Goal: Transaction & Acquisition: Purchase product/service

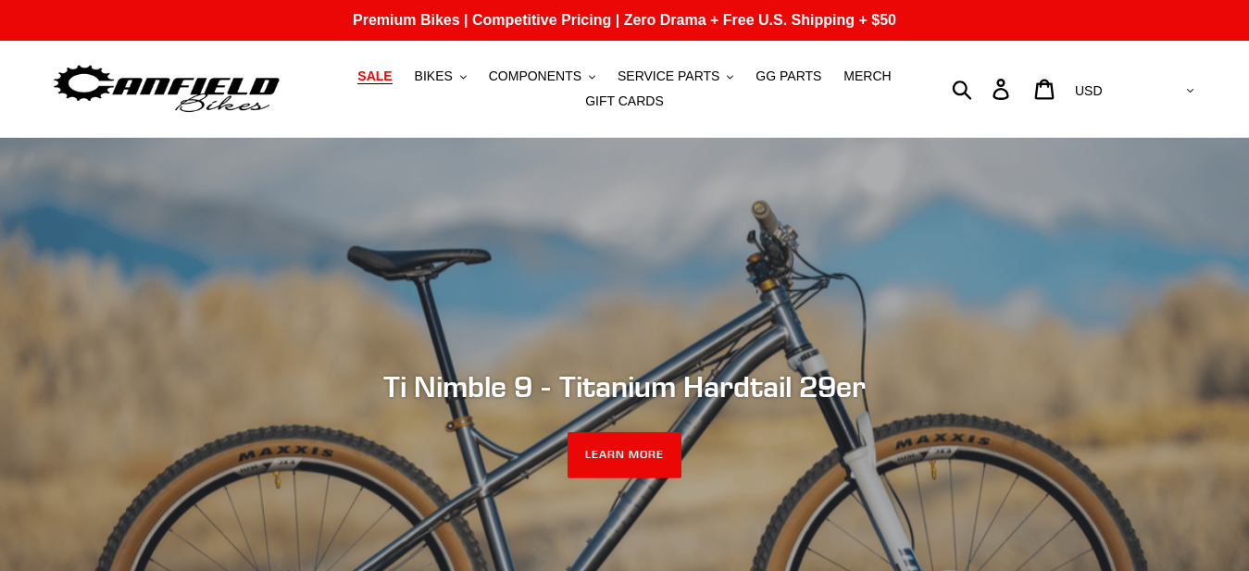
click at [392, 73] on span "SALE" at bounding box center [374, 77] width 34 height 16
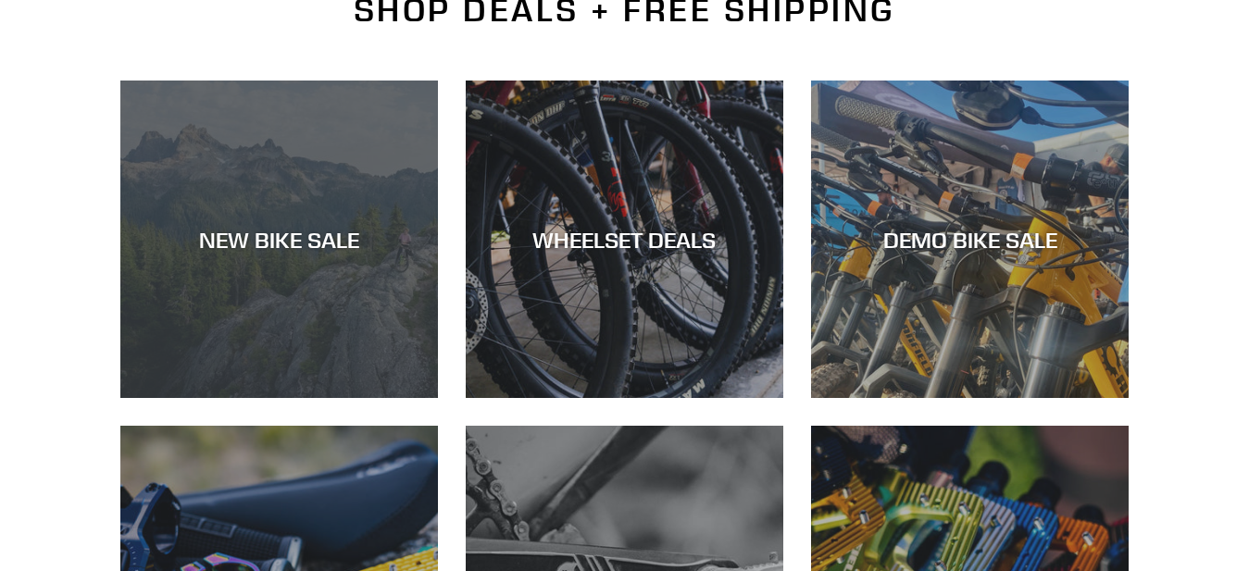
scroll to position [472, 0]
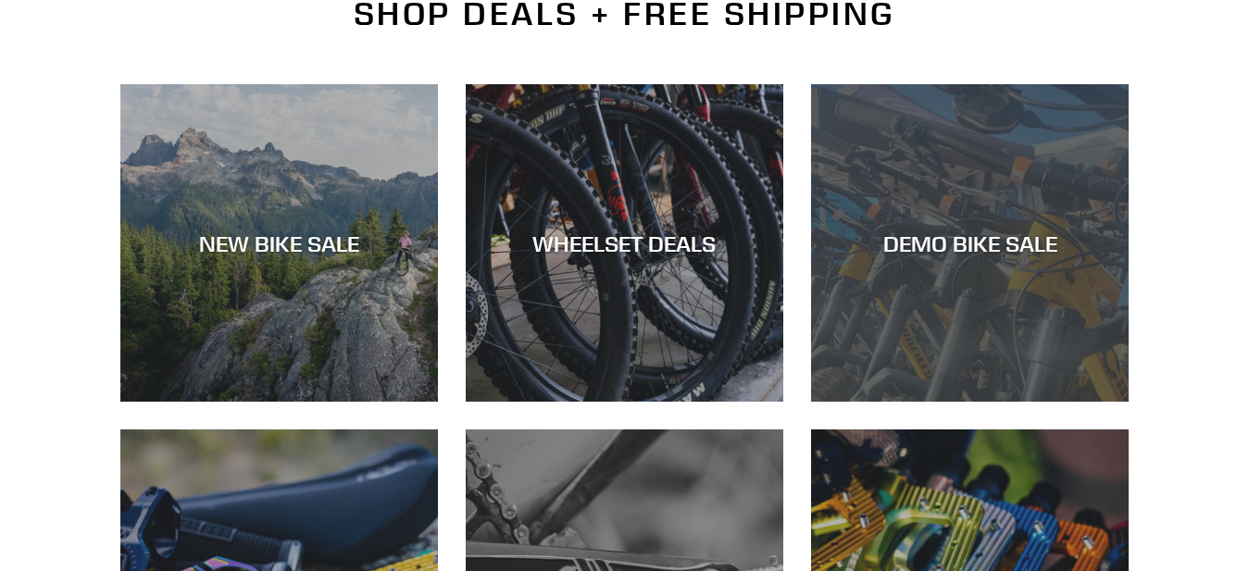
click at [951, 238] on div "DEMO BIKE SALE" at bounding box center [970, 243] width 318 height 27
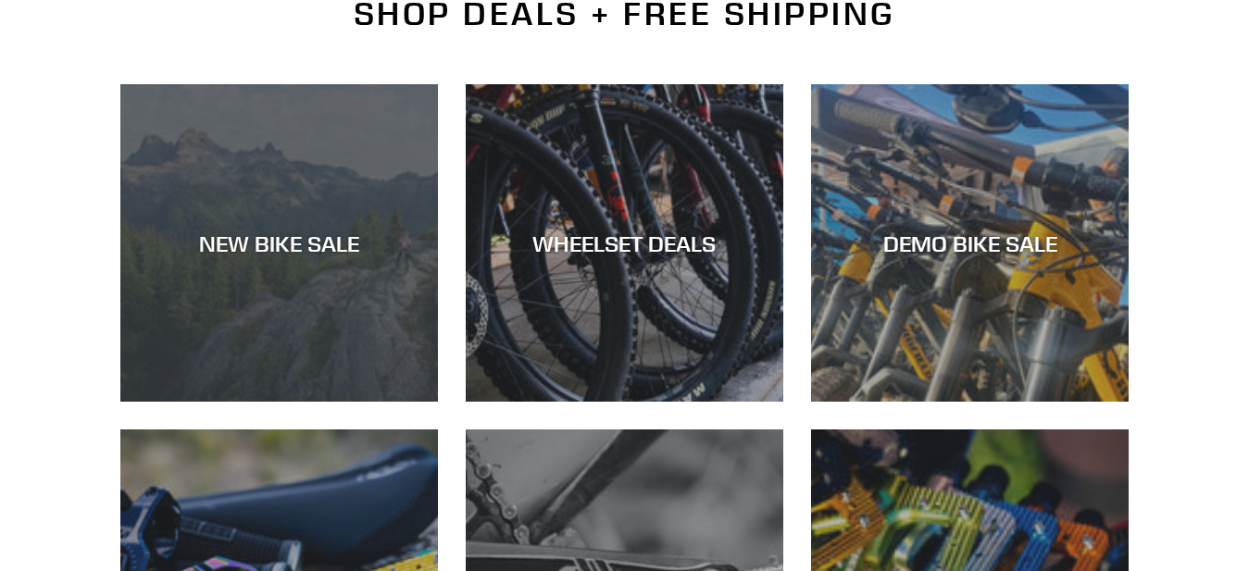
click at [291, 240] on div "NEW BIKE SALE" at bounding box center [279, 243] width 318 height 27
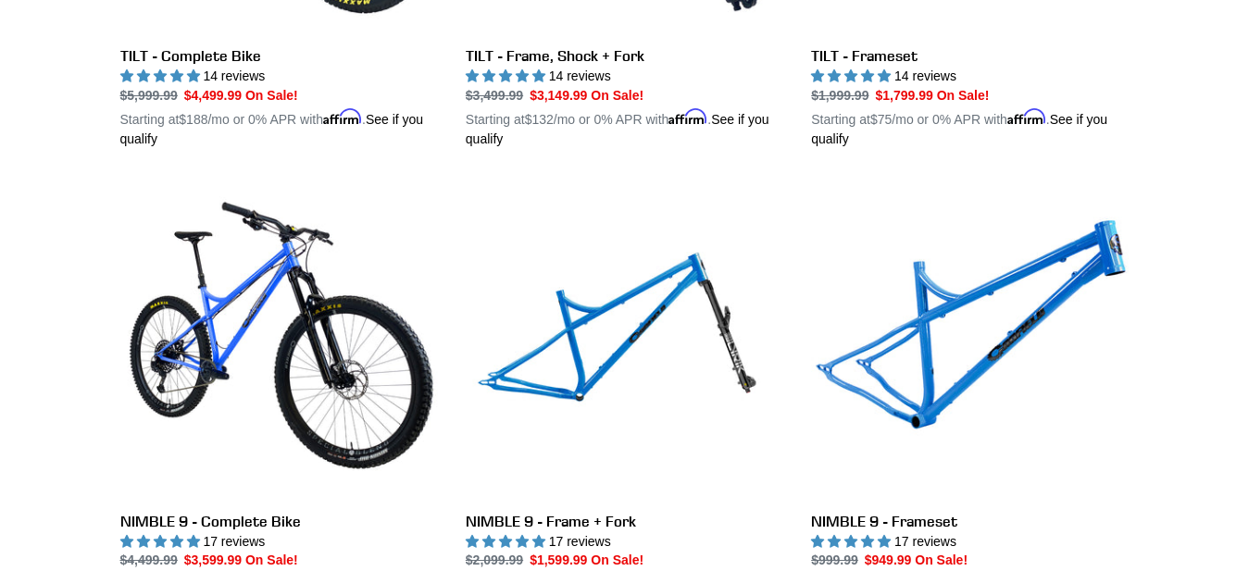
scroll to position [3305, 0]
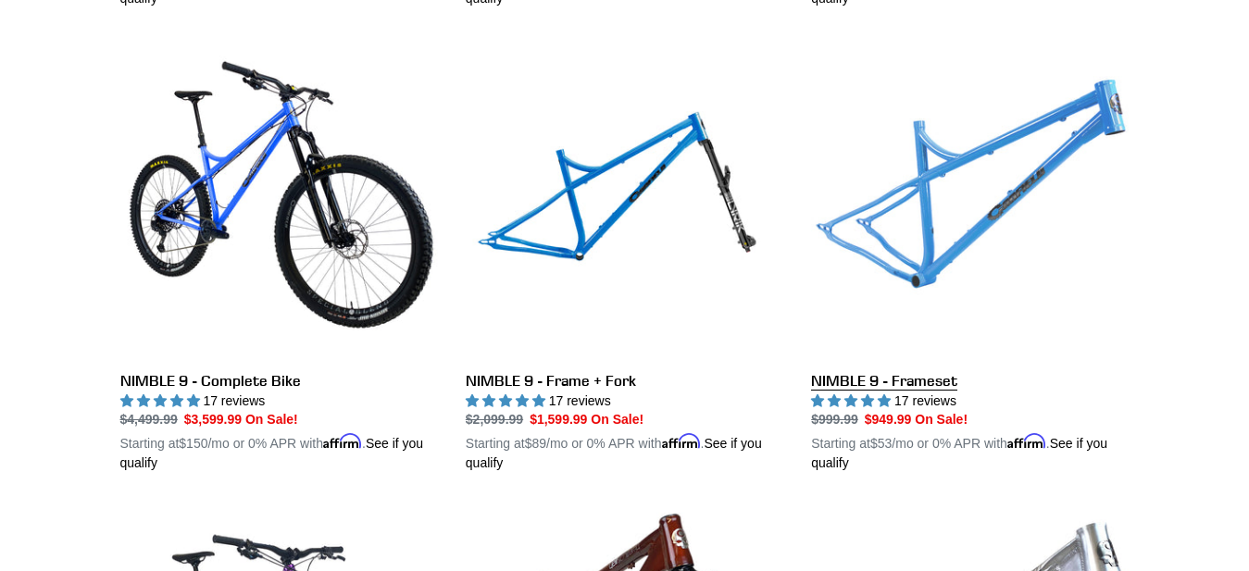
click at [927, 255] on link "NIMBLE 9 - Frameset" at bounding box center [970, 257] width 318 height 433
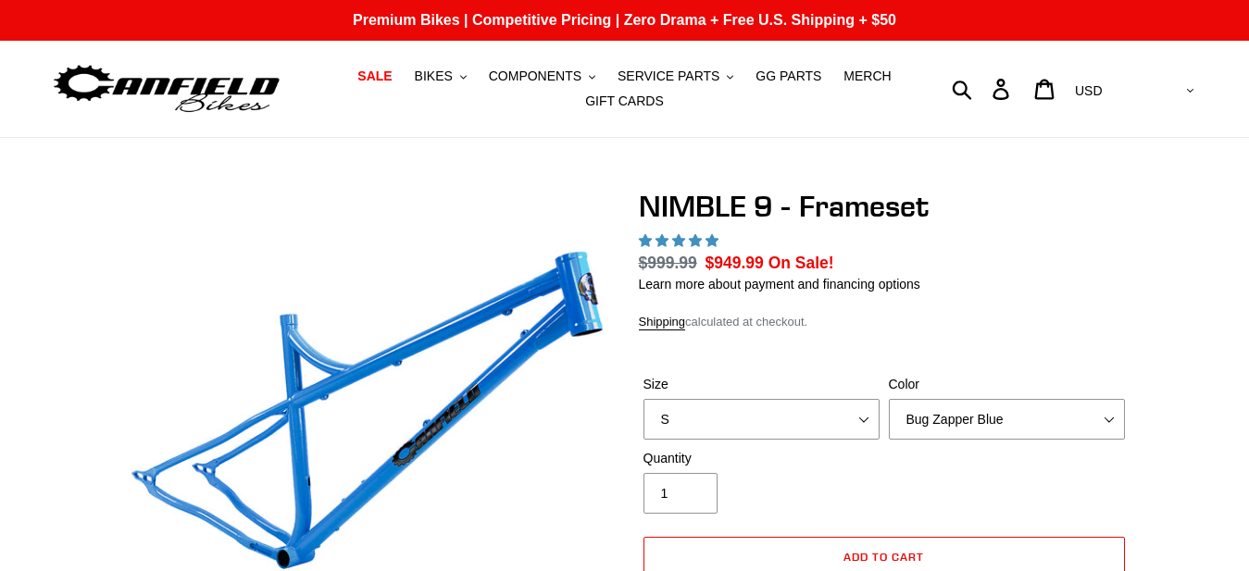
scroll to position [94, 0]
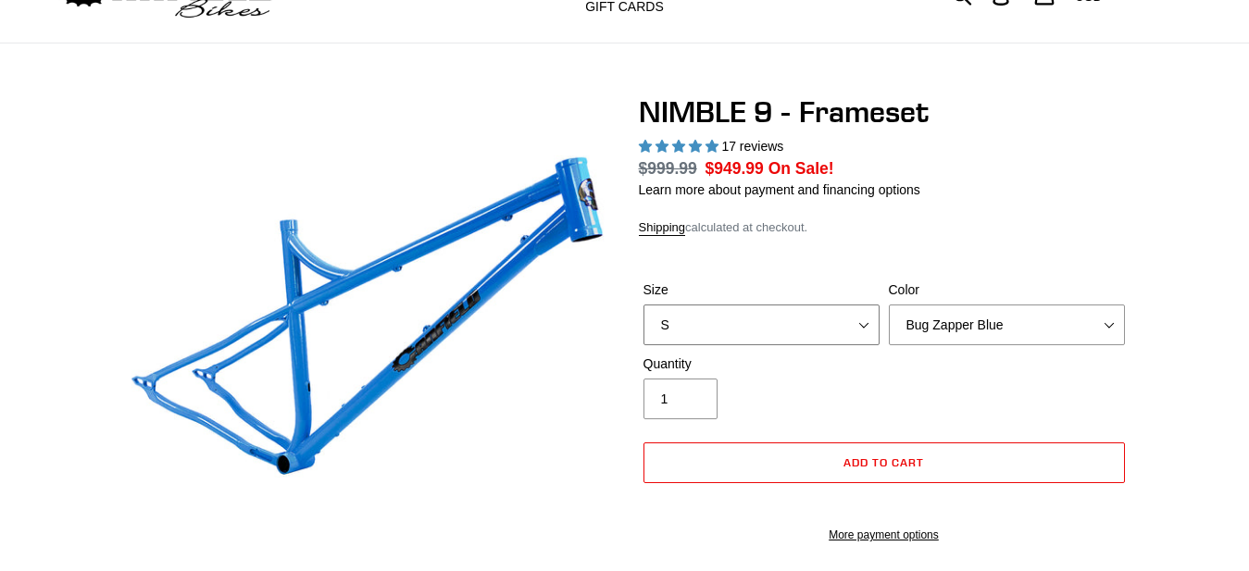
click at [799, 322] on select "S M L XL" at bounding box center [761, 325] width 236 height 41
select select "highest-rating"
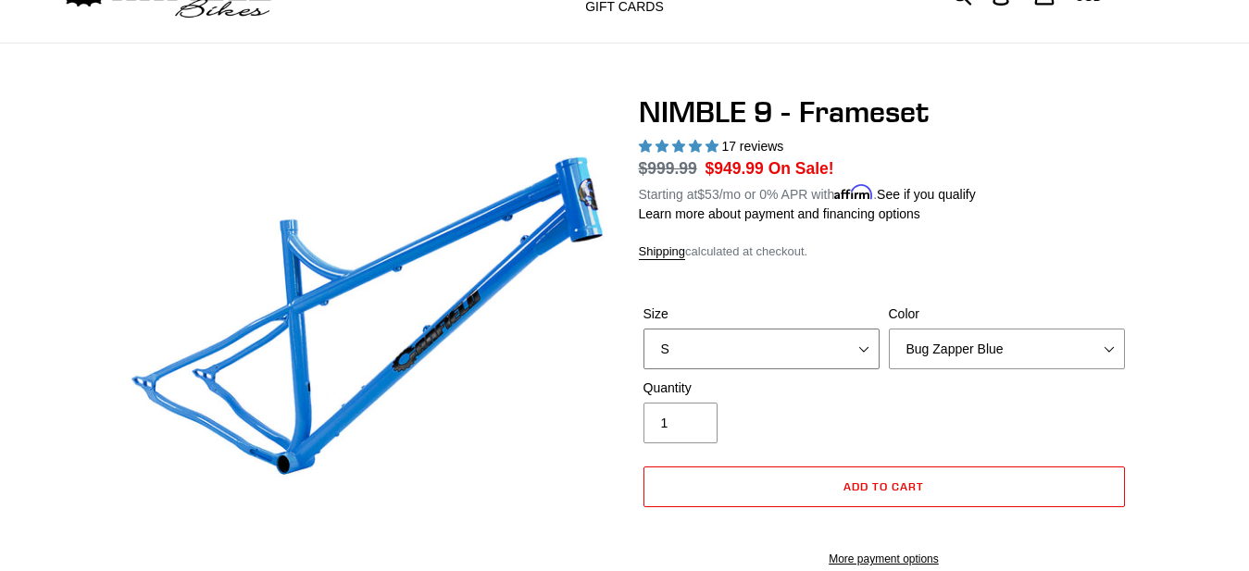
select select "M"
click option "M" at bounding box center [0, 0] width 0 height 0
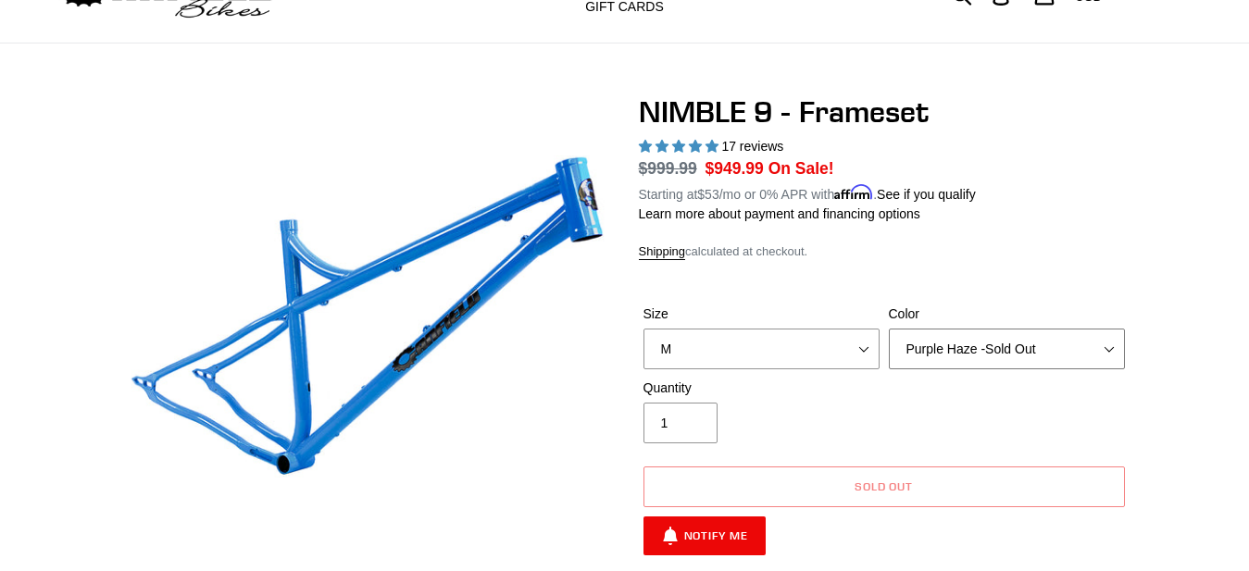
click option "Purple Haze -Sold Out" at bounding box center [0, 0] width 0 height 0
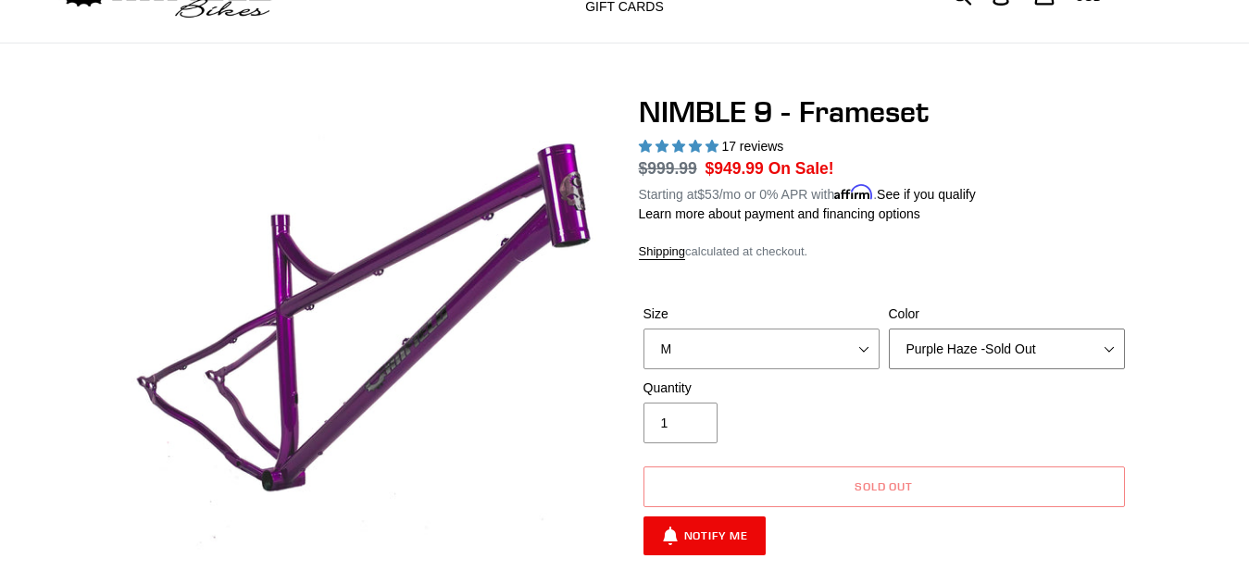
select select "Galaxy Black"
click option "Galaxy Black" at bounding box center [0, 0] width 0 height 0
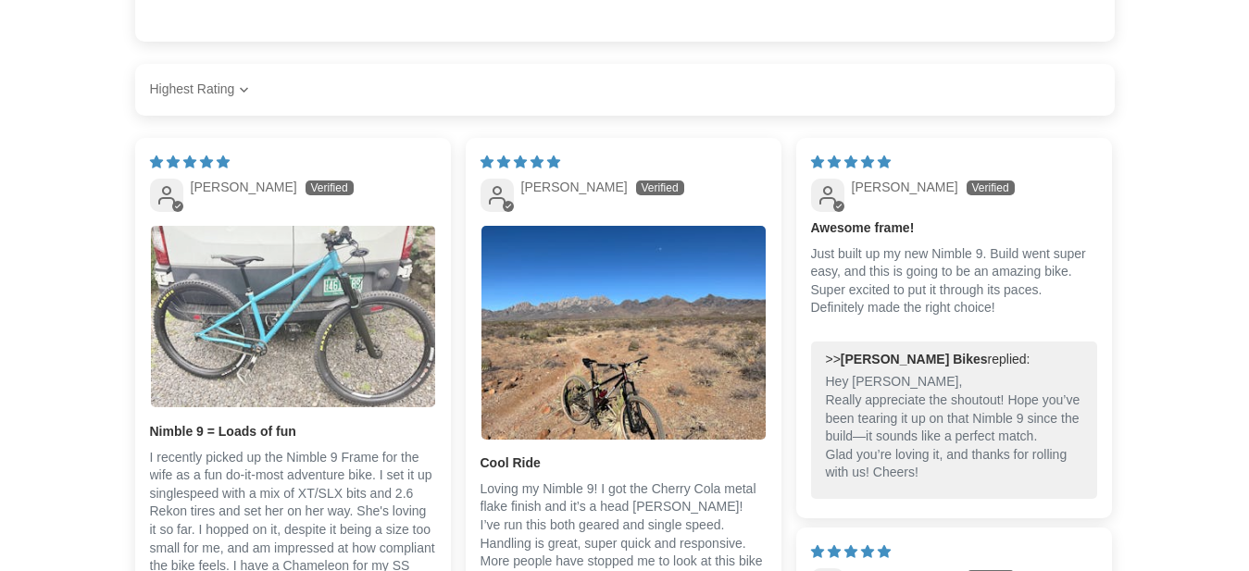
scroll to position [2833, 0]
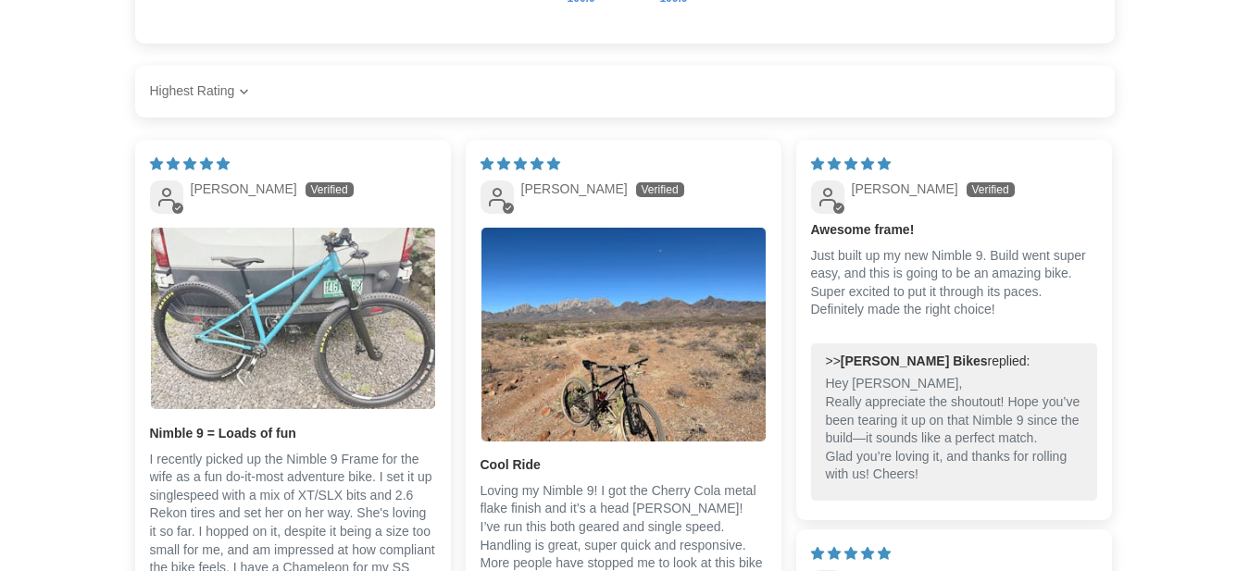
click at [272, 321] on img "Link to user picture 1" at bounding box center [293, 318] width 284 height 181
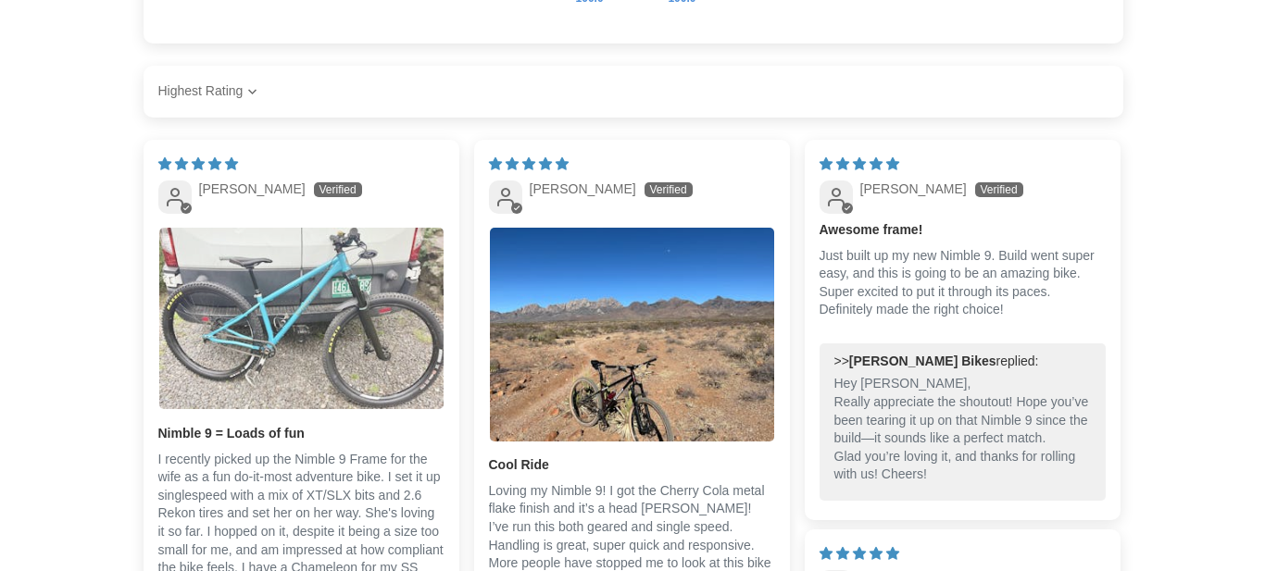
scroll to position [0, 0]
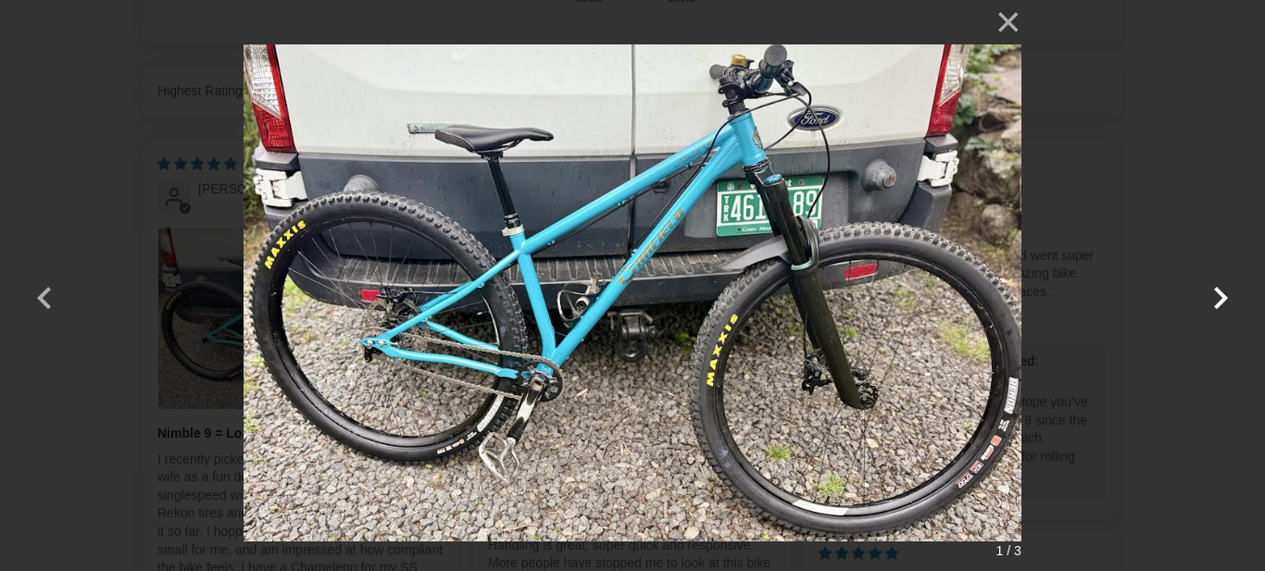
click at [1222, 298] on button "button" at bounding box center [1220, 286] width 44 height 44
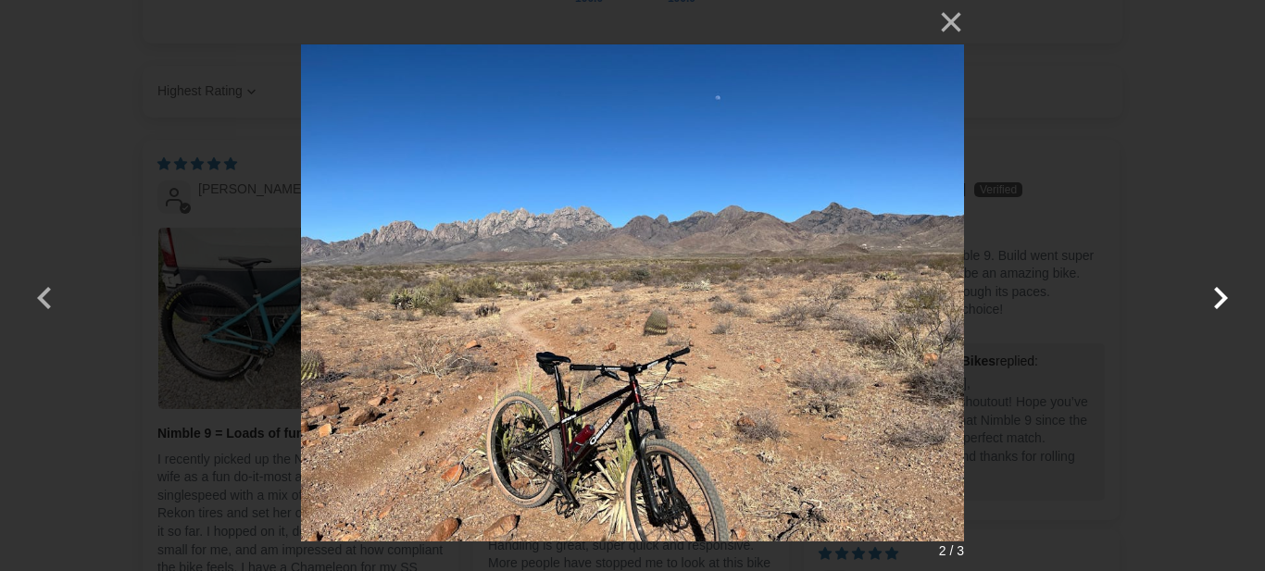
click at [1221, 293] on button "button" at bounding box center [1220, 286] width 44 height 44
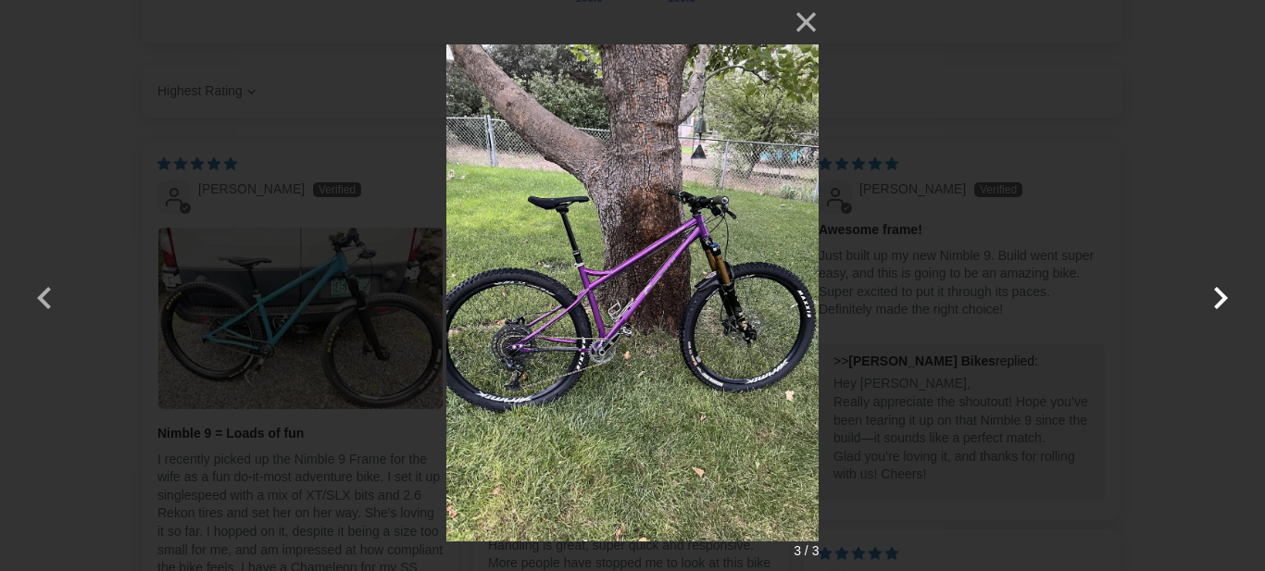
click at [1220, 290] on button "button" at bounding box center [1220, 286] width 44 height 44
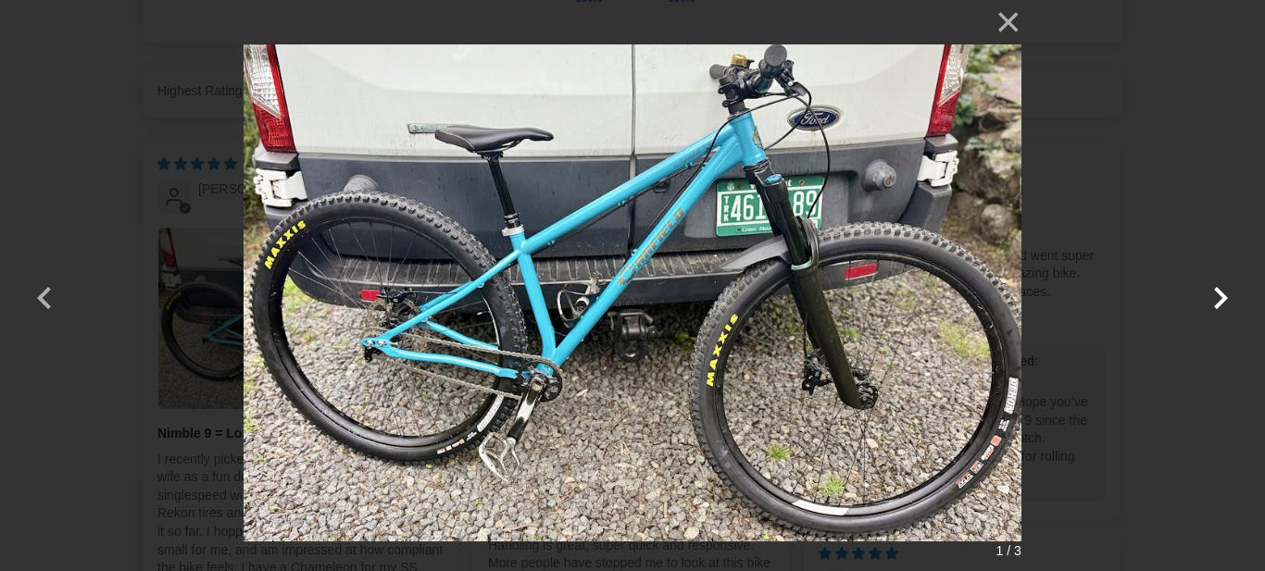
click at [1220, 290] on button "button" at bounding box center [1220, 286] width 44 height 44
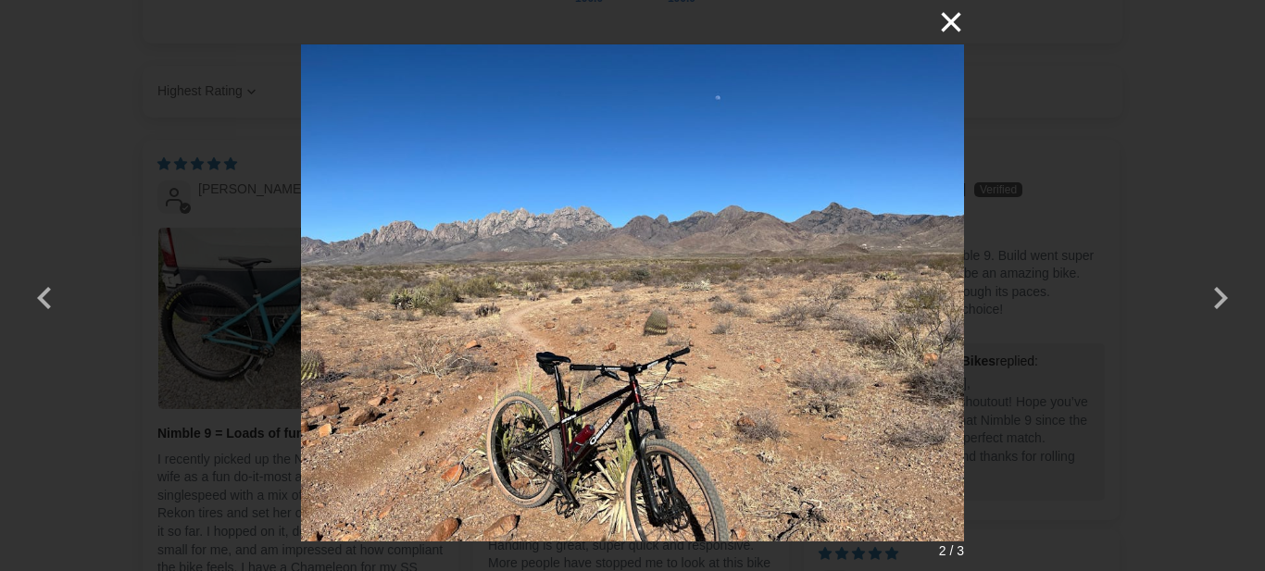
click at [950, 19] on button "×" at bounding box center [941, 22] width 44 height 44
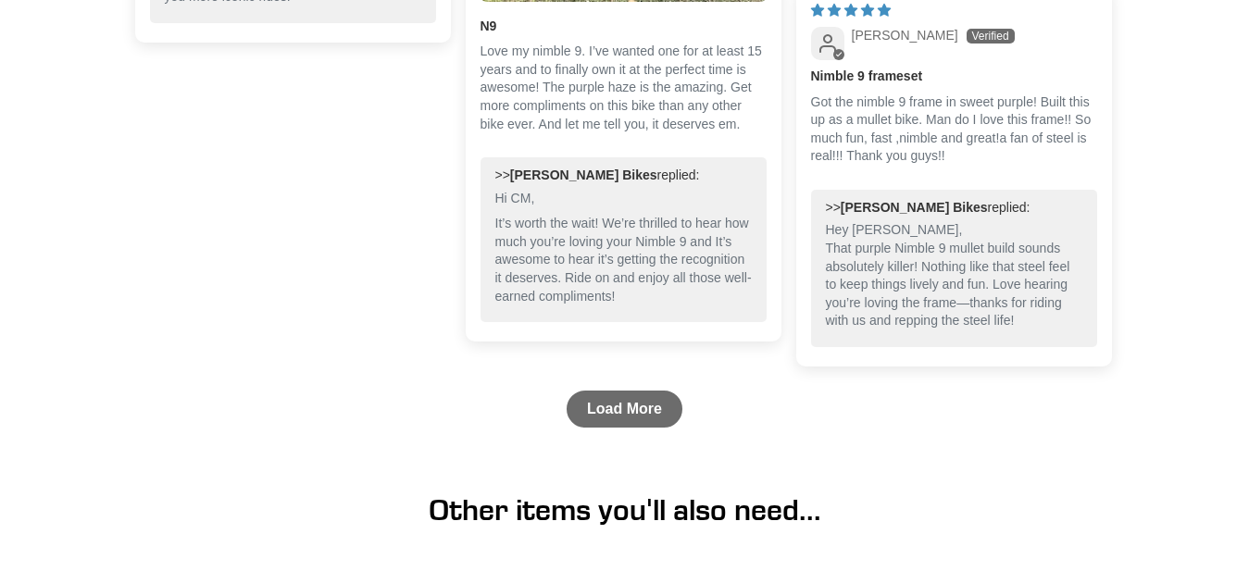
scroll to position [4249, 0]
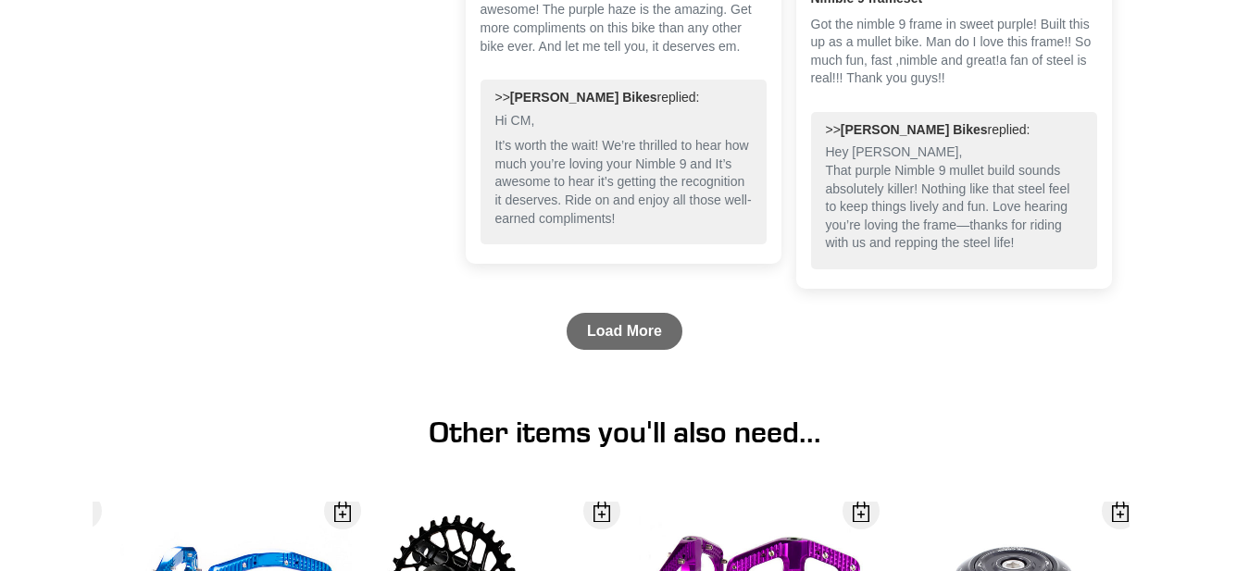
drag, startPoint x: 655, startPoint y: 342, endPoint x: 655, endPoint y: 331, distance: 10.2
click at [655, 339] on link "Load More" at bounding box center [625, 331] width 116 height 37
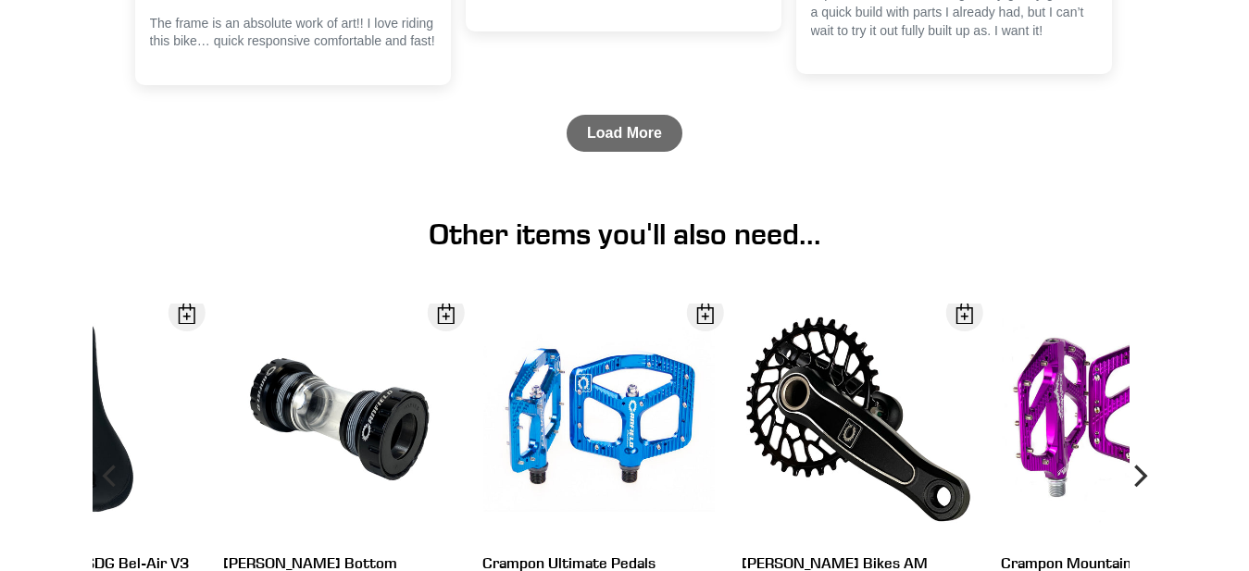
scroll to position [5288, 0]
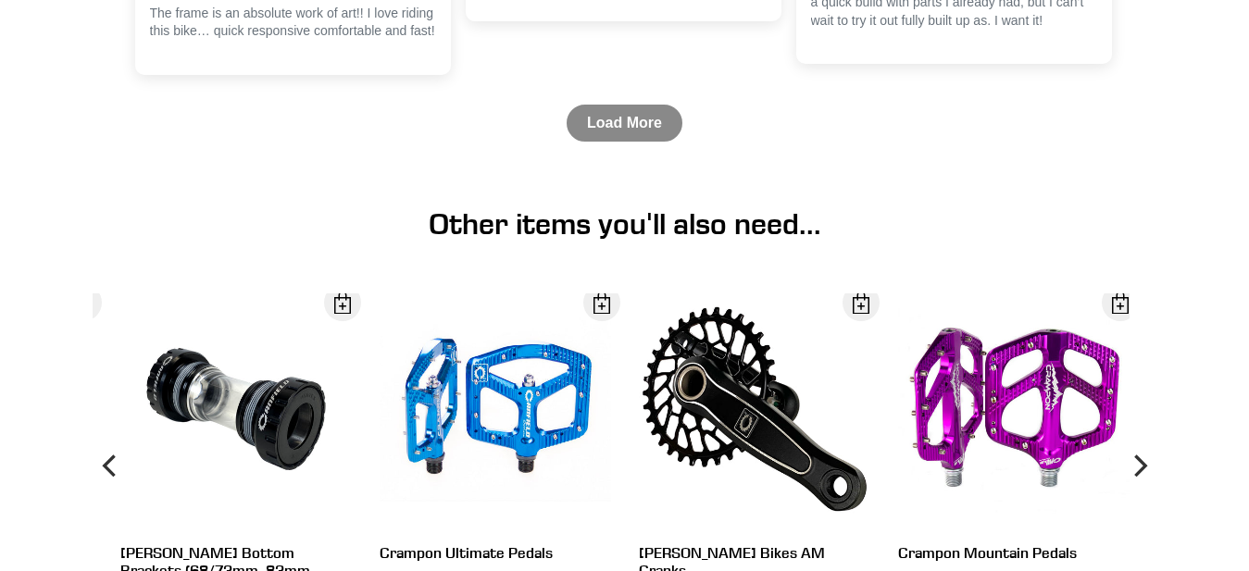
click at [635, 118] on link "Load More" at bounding box center [625, 123] width 116 height 37
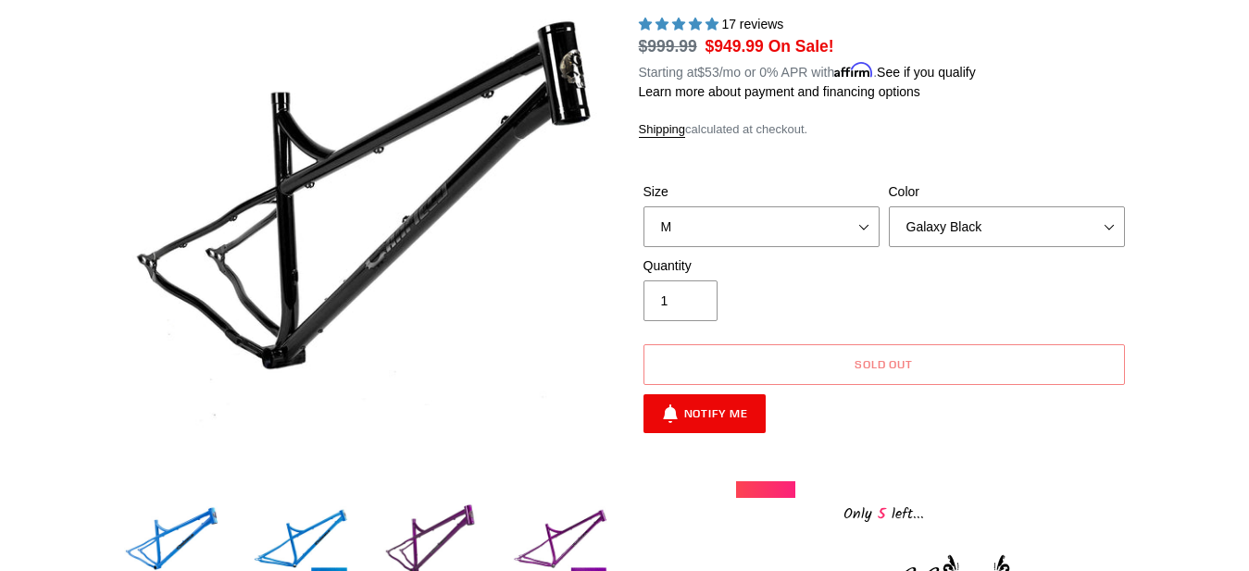
scroll to position [0, 0]
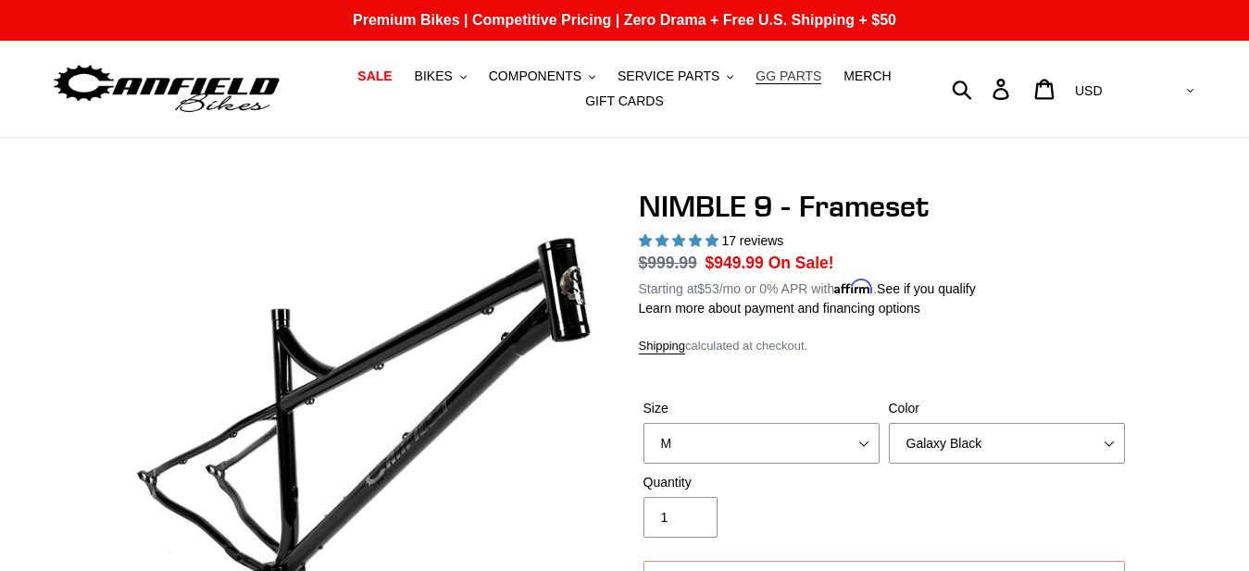
click at [779, 74] on span "GG PARTS" at bounding box center [788, 77] width 66 height 16
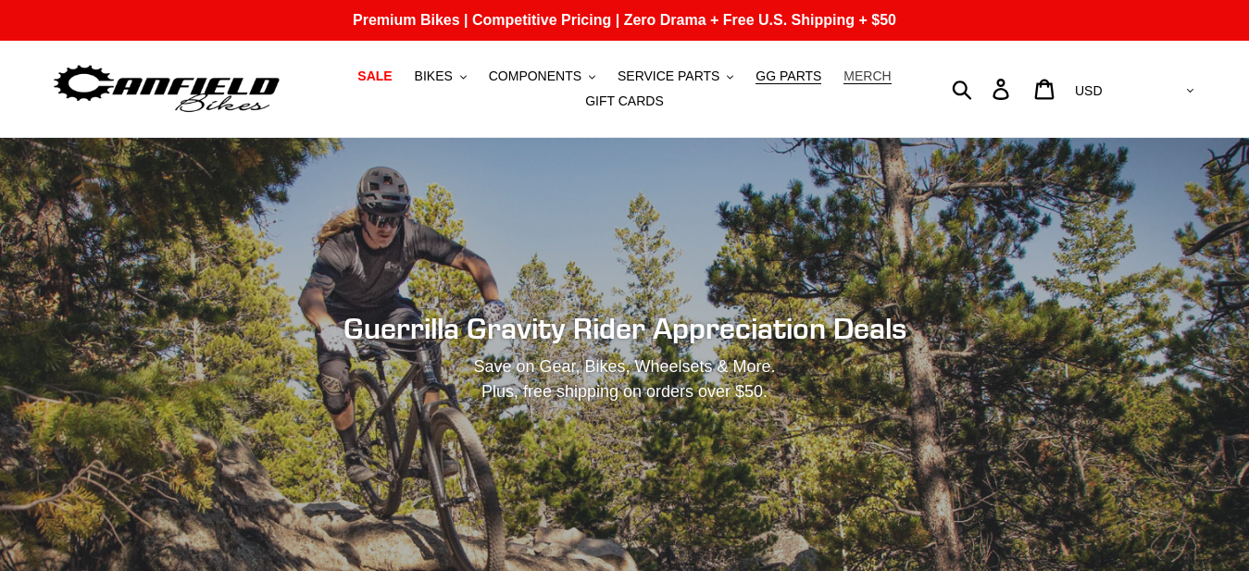
click at [846, 74] on span "MERCH" at bounding box center [866, 77] width 47 height 16
